Goal: Book appointment/travel/reservation

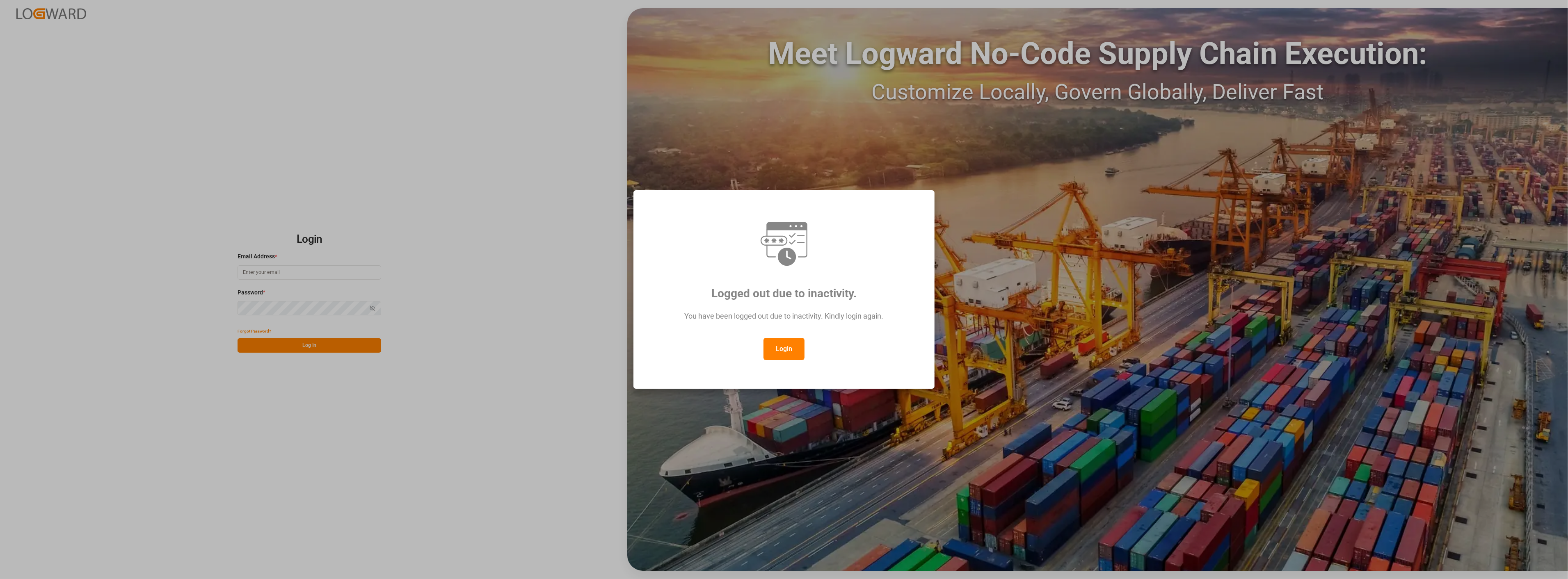
click at [793, 354] on button "Login" at bounding box center [784, 349] width 41 height 22
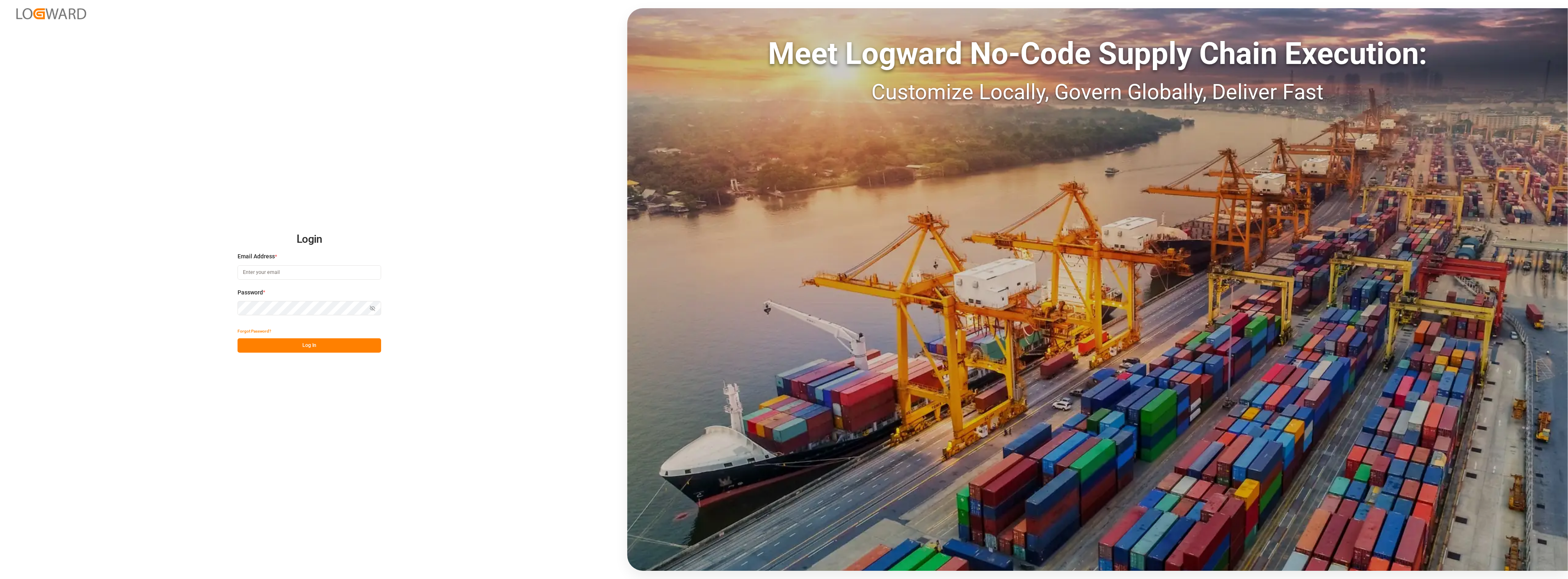
click at [297, 273] on input at bounding box center [309, 272] width 143 height 14
type input "[PERSON_NAME][EMAIL_ADDRESS][PERSON_NAME][DOMAIN_NAME]"
click at [328, 347] on button "Log In" at bounding box center [309, 346] width 143 height 14
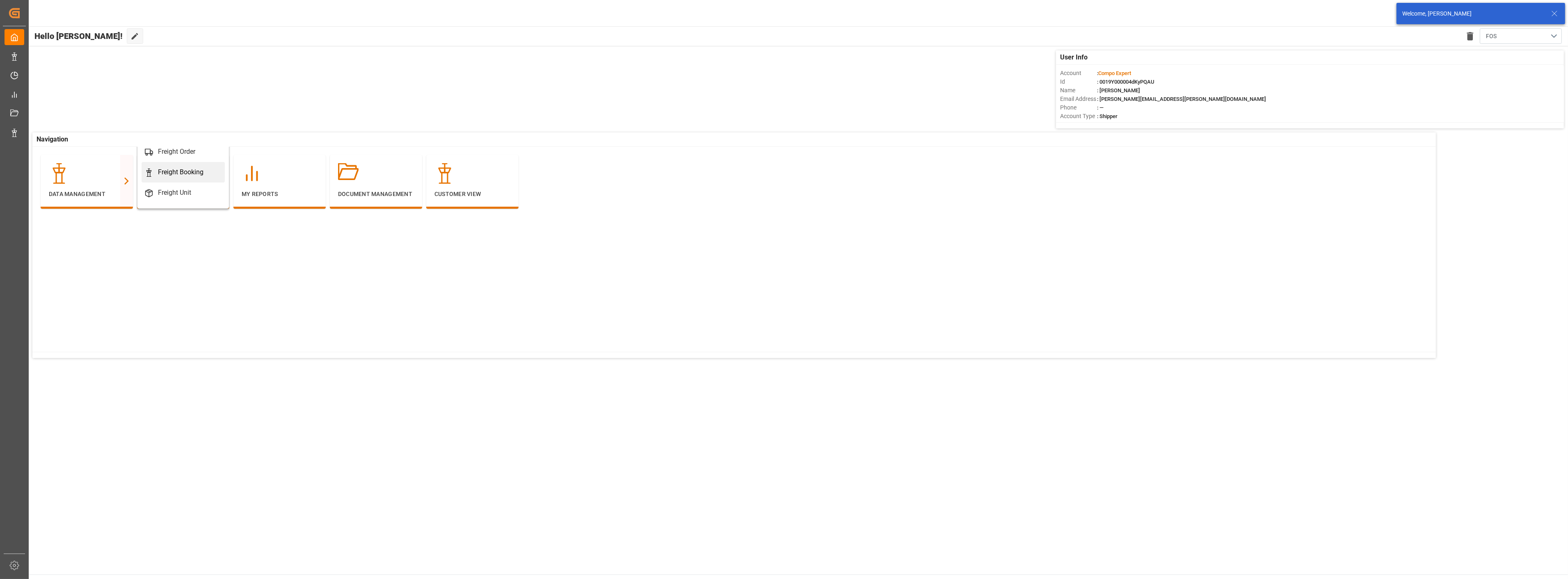
click at [163, 173] on div "Freight Booking" at bounding box center [180, 172] width 46 height 10
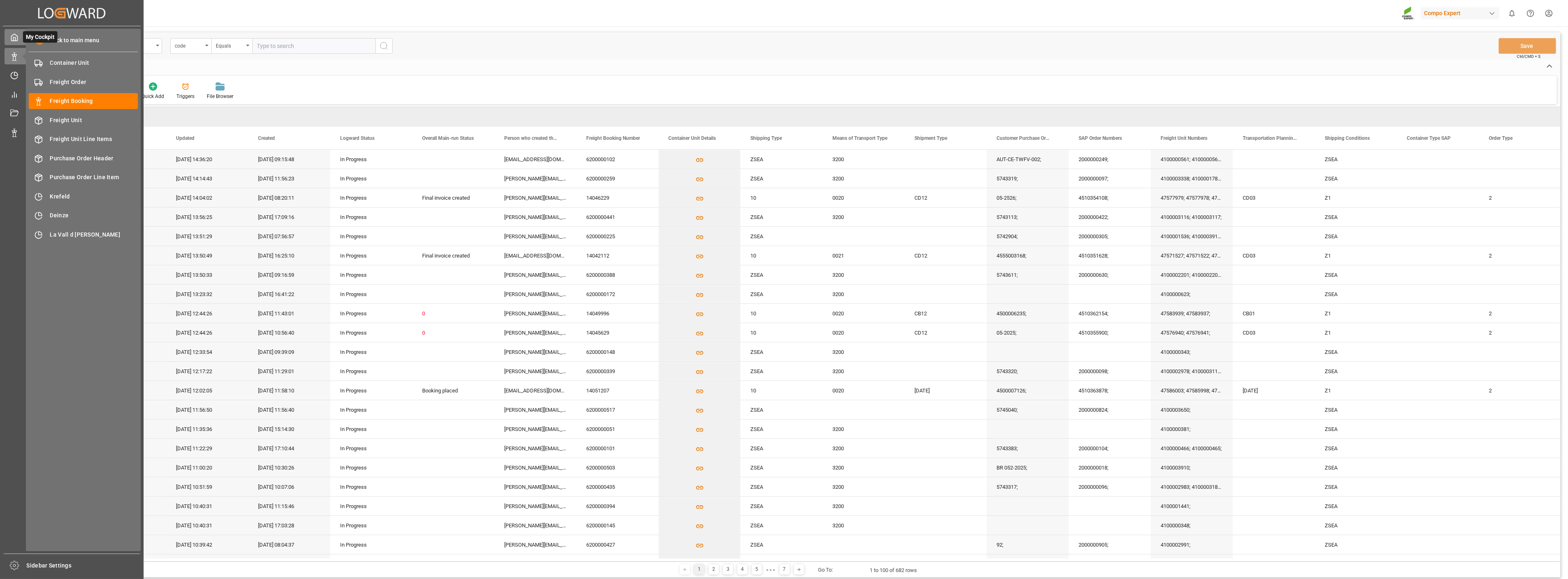
click at [11, 36] on icon at bounding box center [14, 37] width 6 height 7
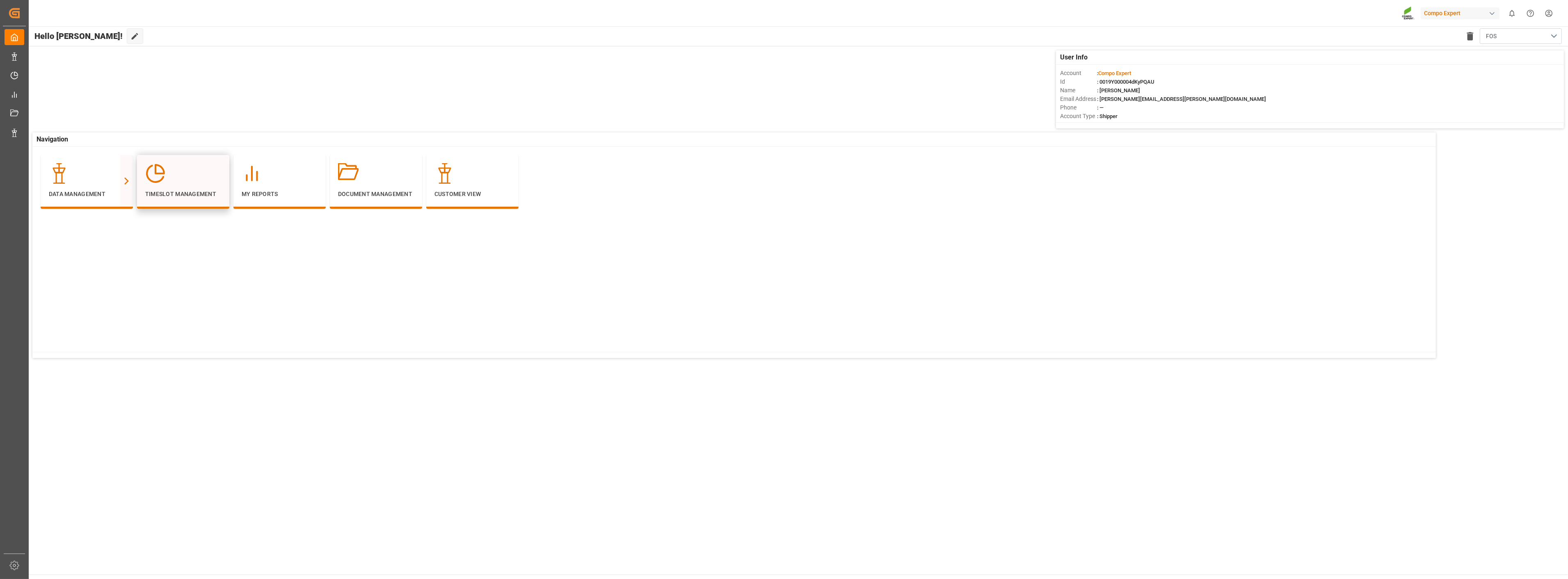
click at [167, 175] on div at bounding box center [183, 173] width 76 height 21
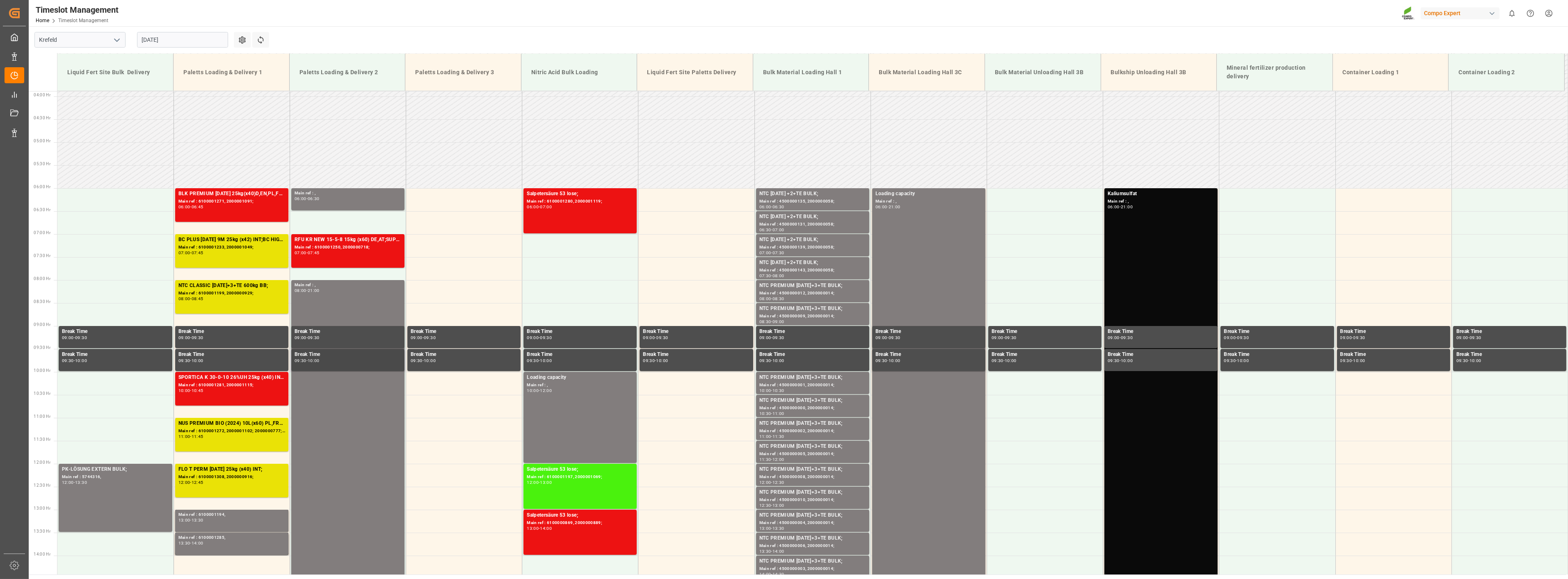
scroll to position [163, 0]
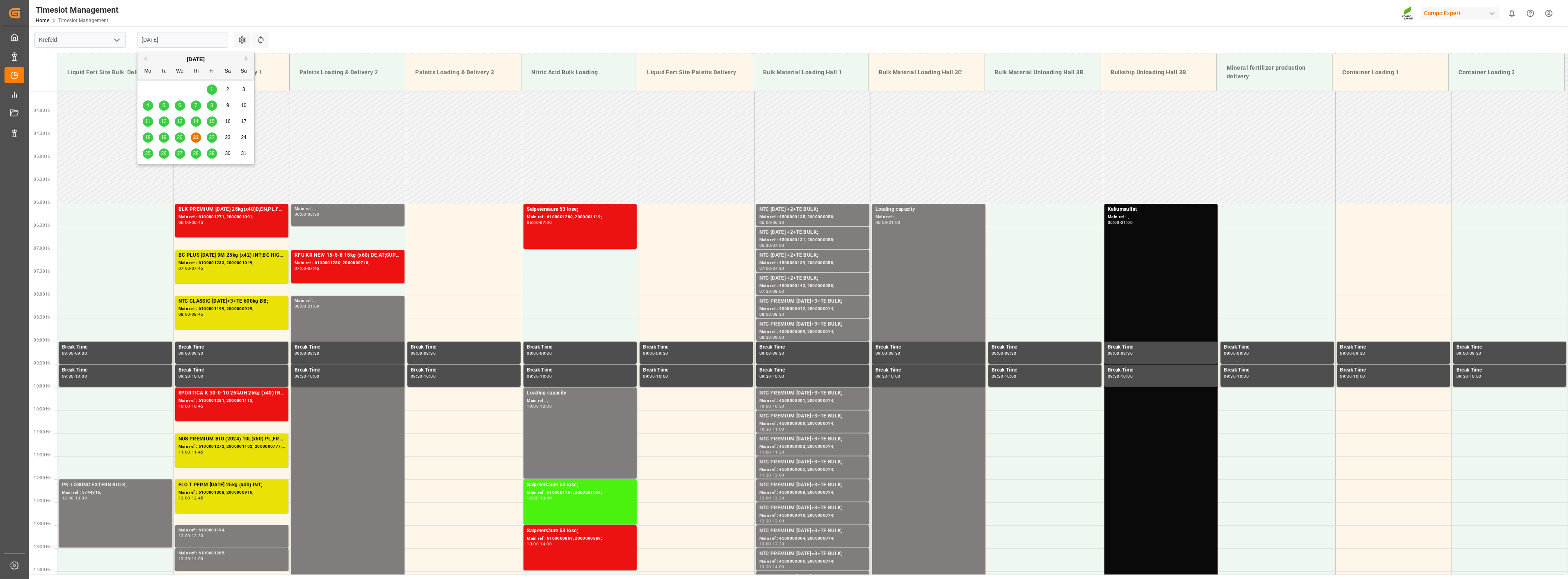
click at [185, 43] on input "[DATE]" at bounding box center [182, 39] width 91 height 16
click at [181, 135] on span "20" at bounding box center [179, 137] width 6 height 6
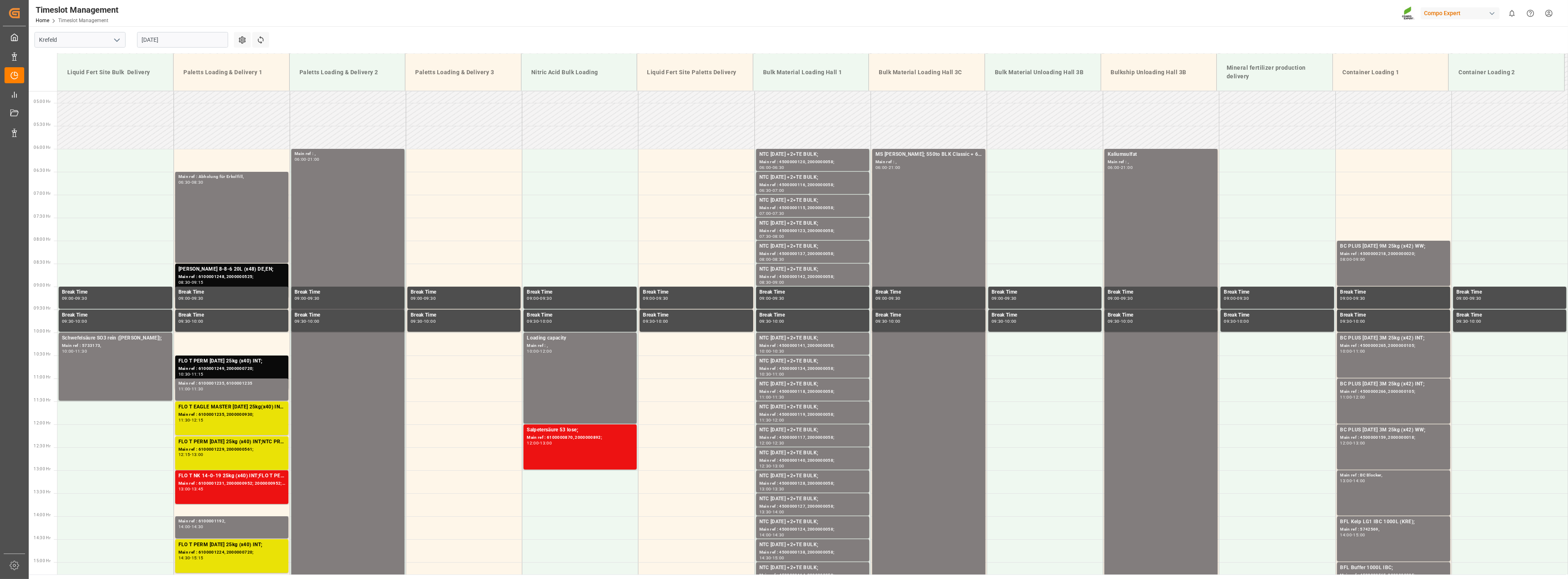
scroll to position [208, 0]
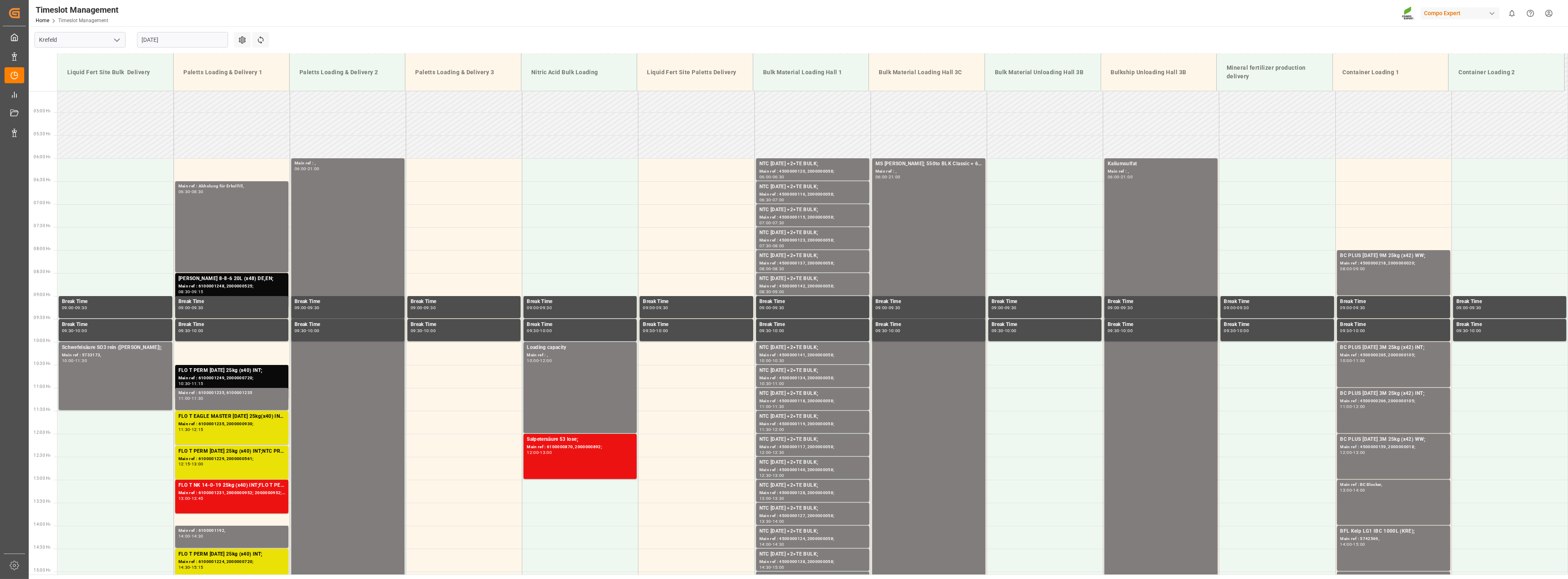
click at [195, 42] on input "[DATE]" at bounding box center [182, 39] width 91 height 16
click at [163, 135] on span "19" at bounding box center [163, 137] width 6 height 6
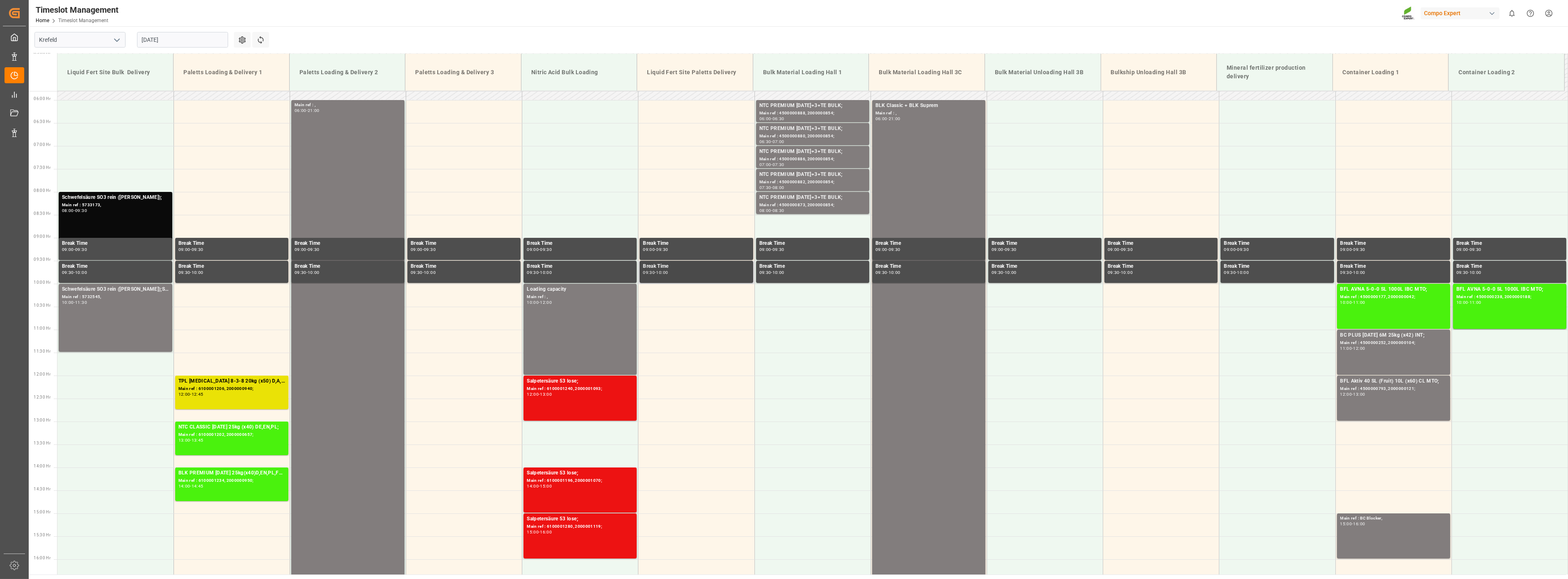
scroll to position [254, 0]
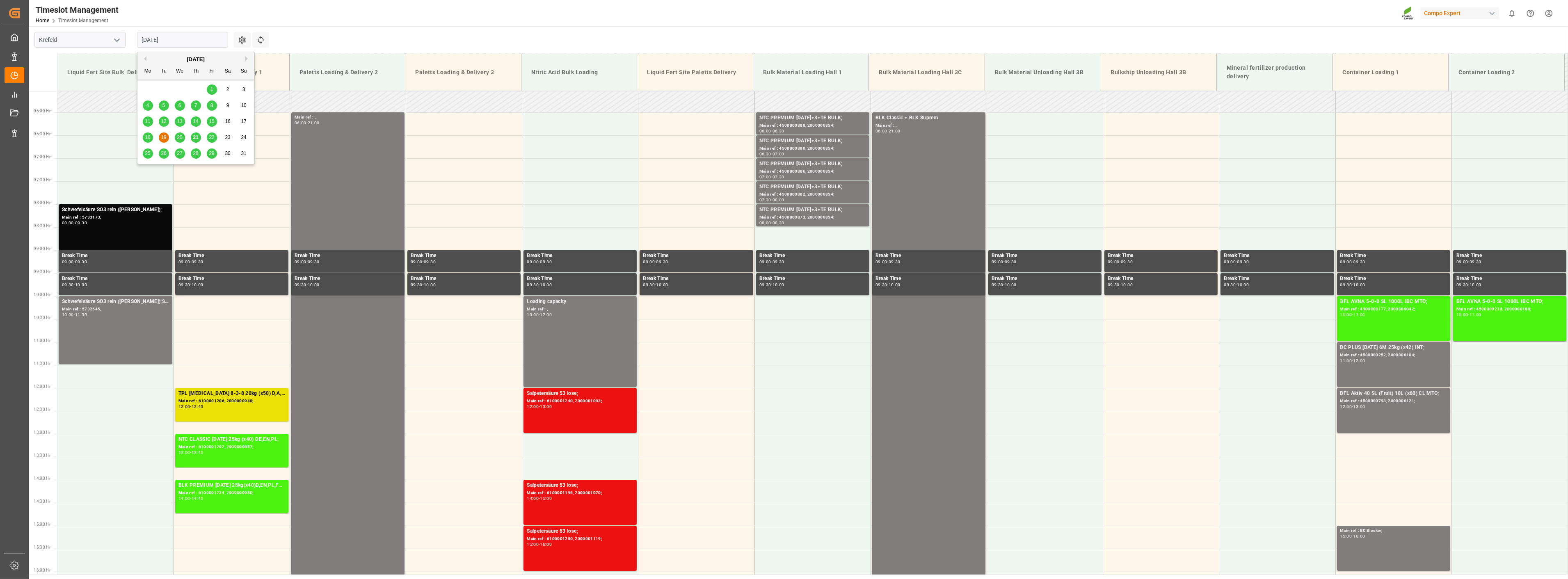
click at [190, 38] on input "[DATE]" at bounding box center [182, 39] width 91 height 16
click at [182, 140] on span "20" at bounding box center [179, 137] width 6 height 6
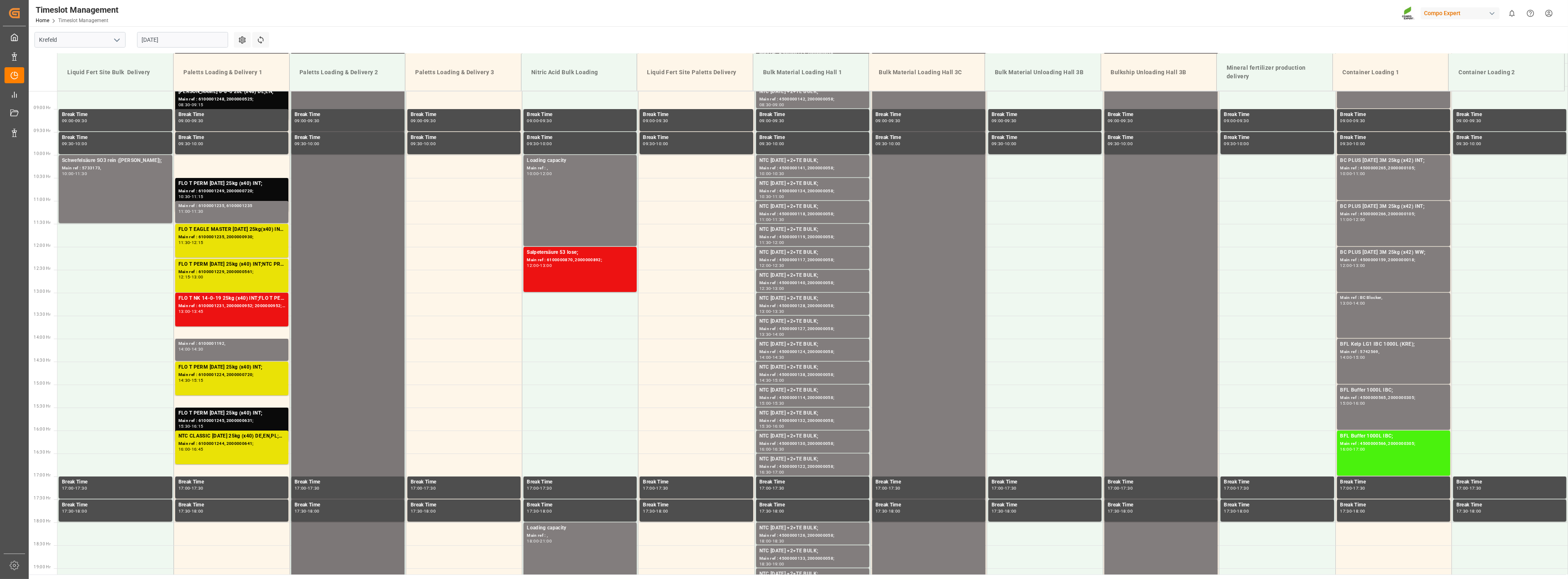
scroll to position [391, 0]
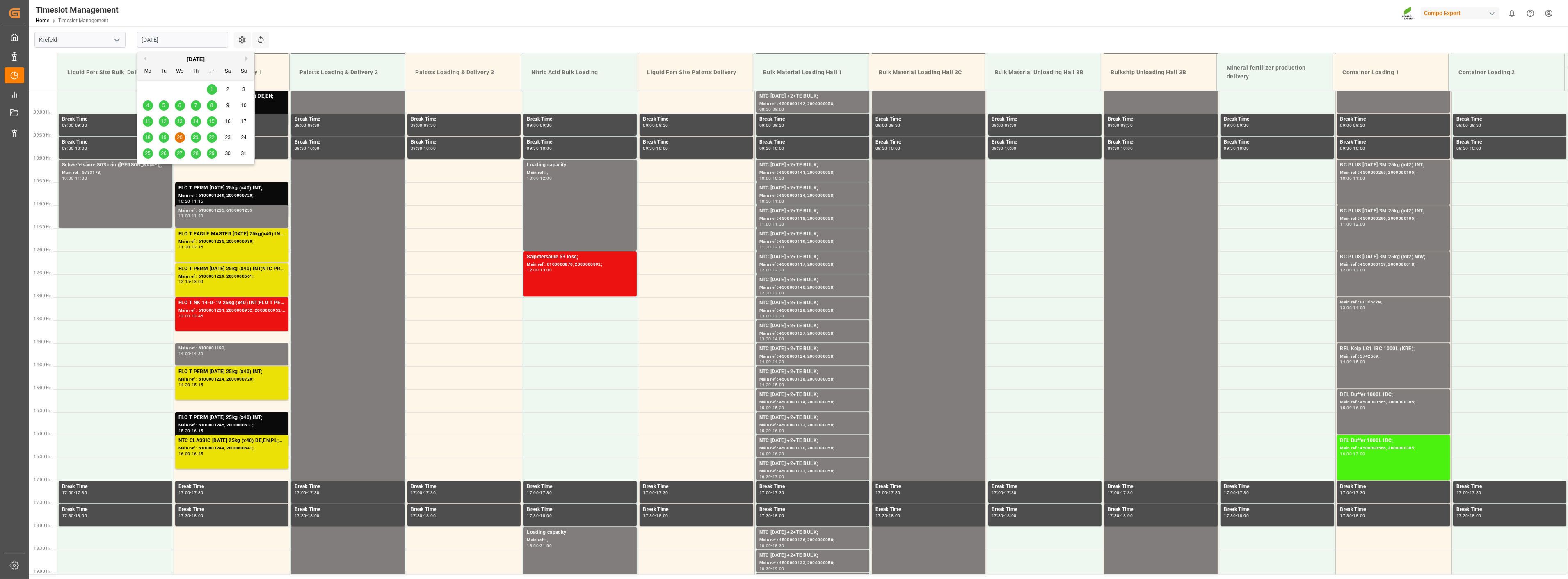
click at [185, 42] on input "[DATE]" at bounding box center [182, 39] width 91 height 16
click at [198, 138] on span "21" at bounding box center [195, 137] width 6 height 6
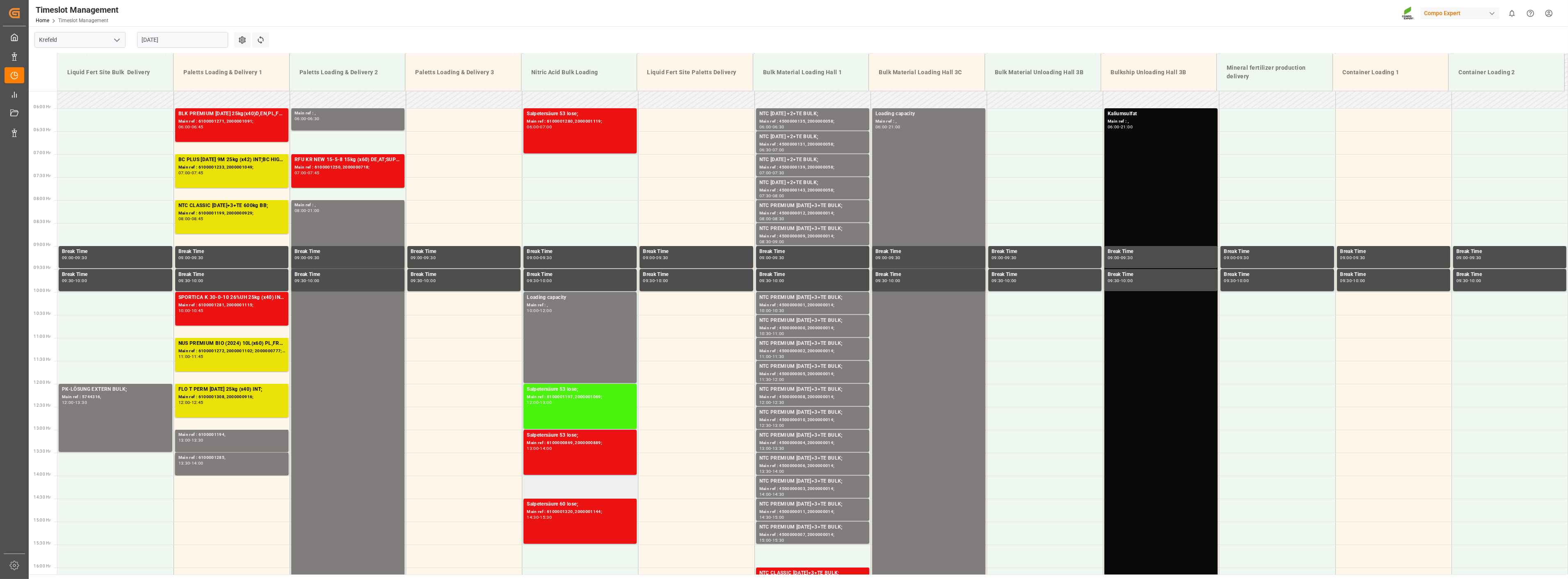
scroll to position [254, 0]
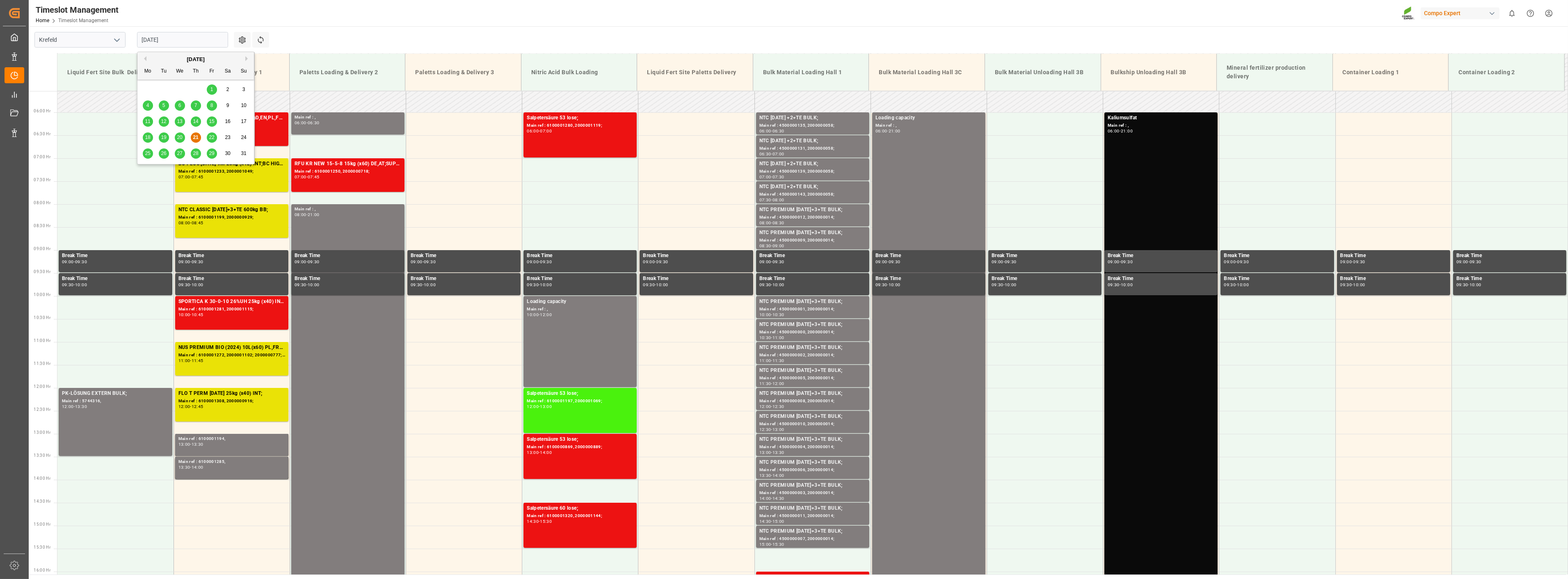
click at [202, 39] on input "[DATE]" at bounding box center [182, 39] width 91 height 16
click at [213, 137] on span "22" at bounding box center [212, 137] width 6 height 6
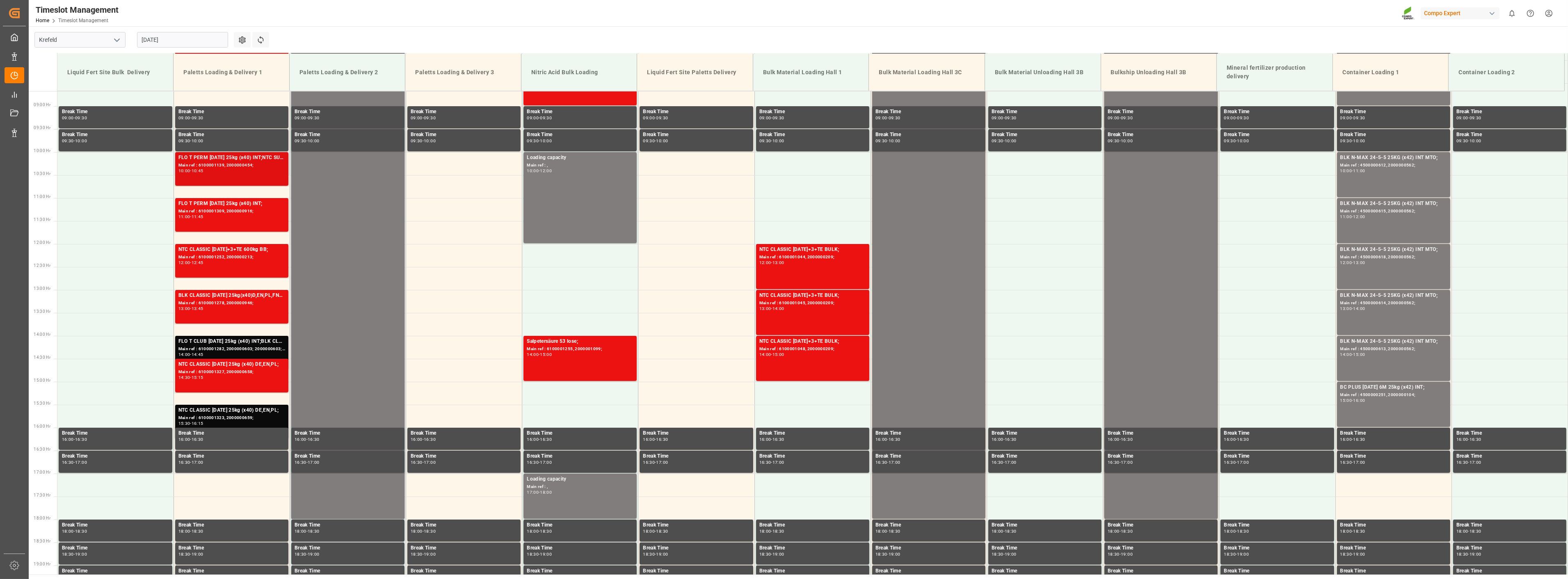
scroll to position [436, 0]
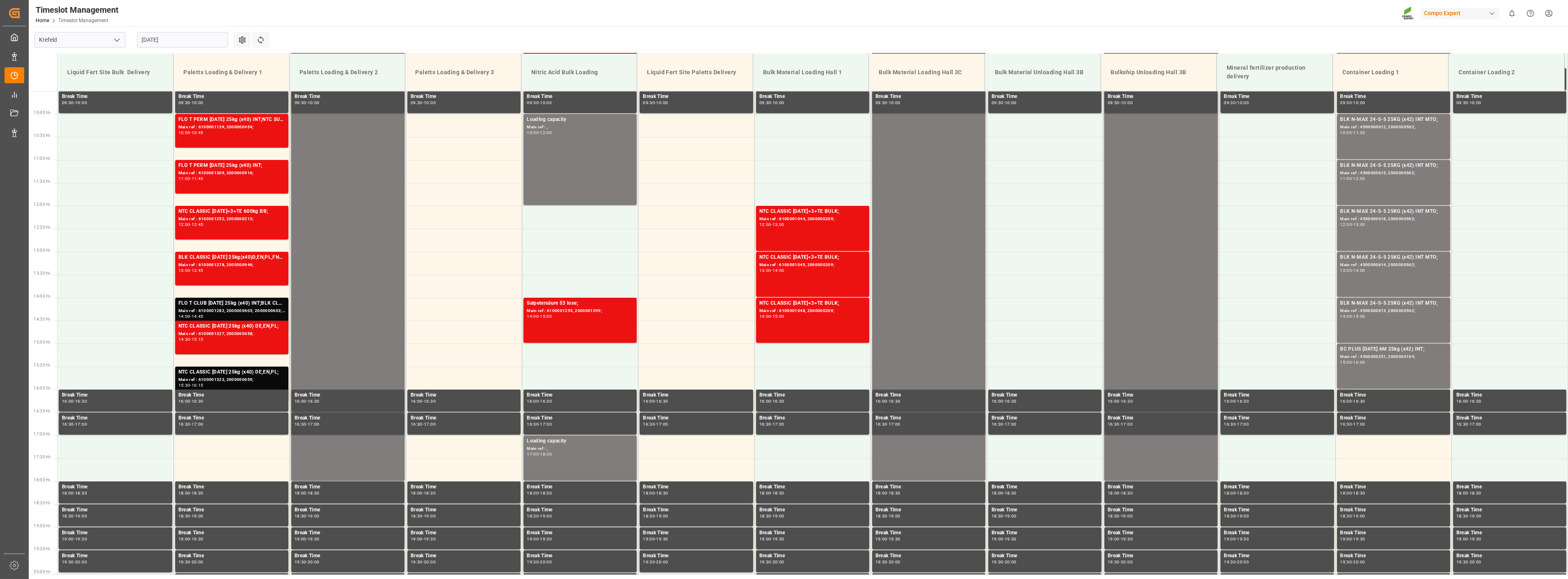
click at [203, 34] on input "[DATE]" at bounding box center [182, 39] width 91 height 16
click at [146, 155] on span "25" at bounding box center [147, 153] width 6 height 6
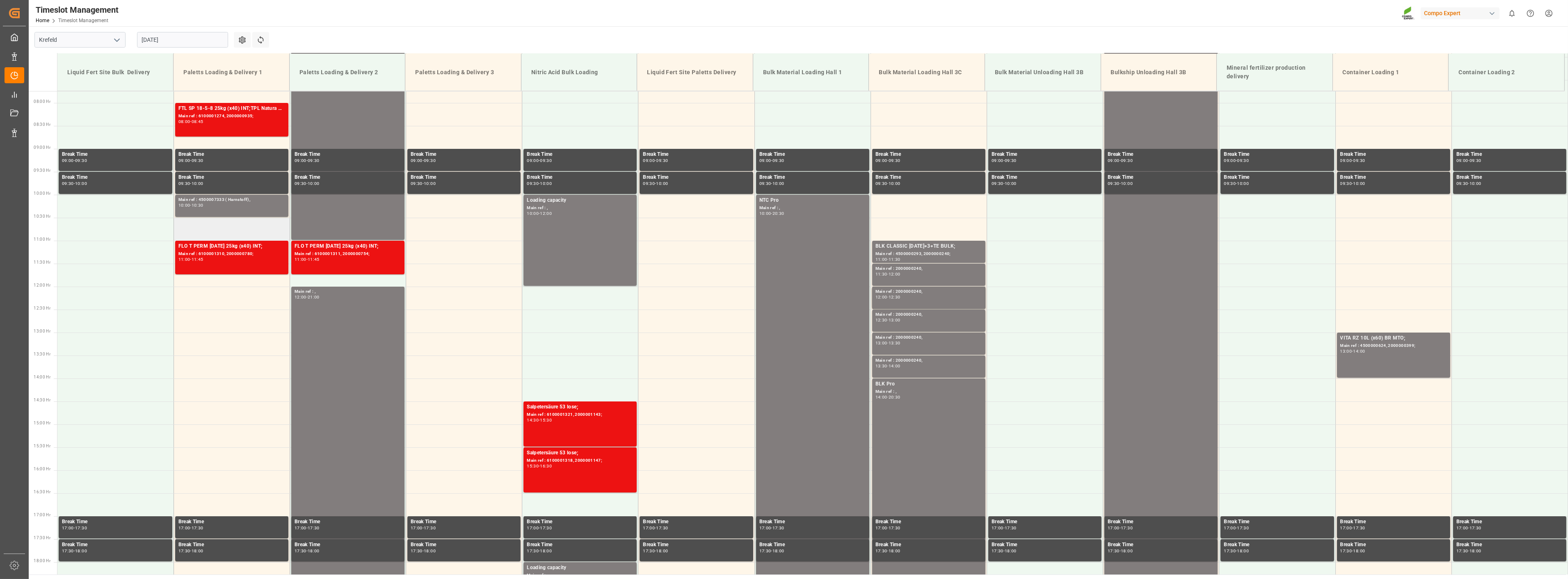
scroll to position [300, 0]
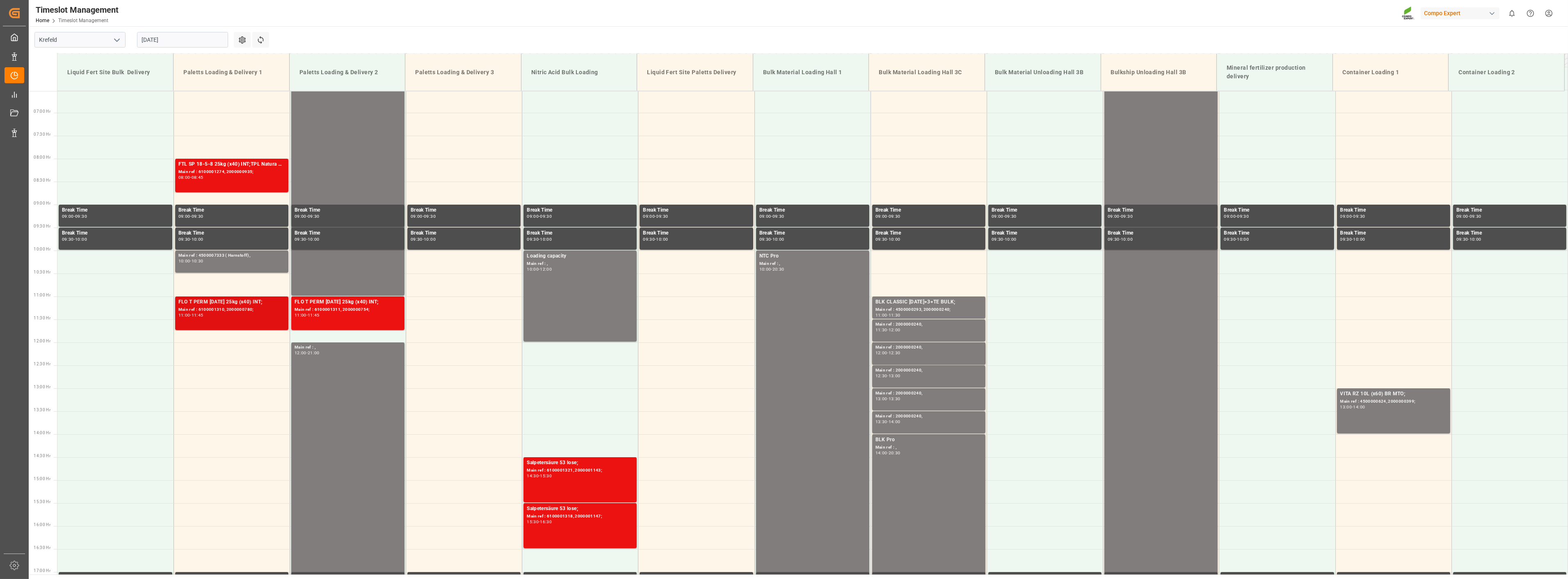
click at [198, 304] on div "FLO T PERM [DATE] 25kg (x40) INT;" at bounding box center [232, 302] width 106 height 8
click at [190, 170] on div "Main ref : 6100001274, 2000000935;" at bounding box center [232, 172] width 106 height 7
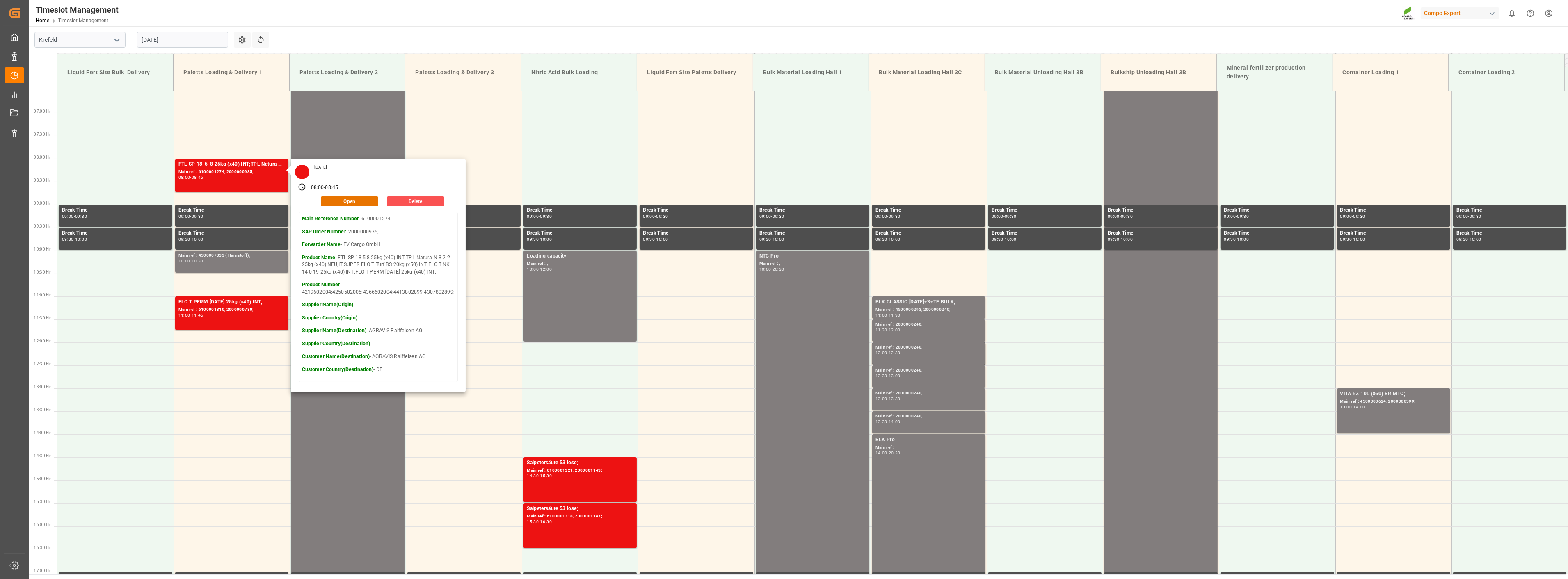
click at [315, 44] on main "[GEOGRAPHIC_DATA] [DATE] Settings Refresh Time Slots Liquid Fert Site Bulk Deli…" at bounding box center [797, 300] width 1537 height 548
